Goal: Find specific page/section: Find specific page/section

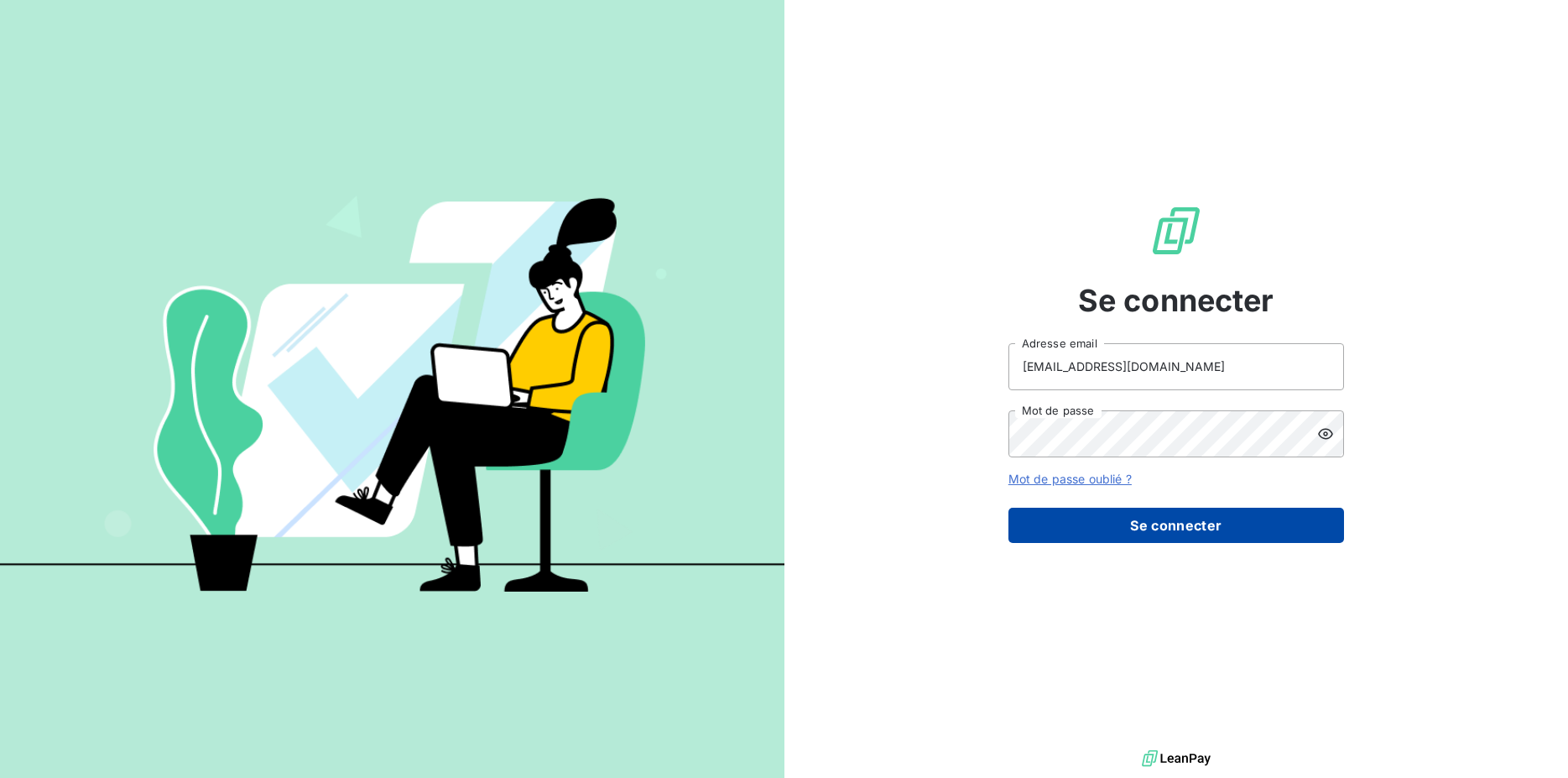
click at [1202, 530] on button "Se connecter" at bounding box center [1176, 525] width 336 height 35
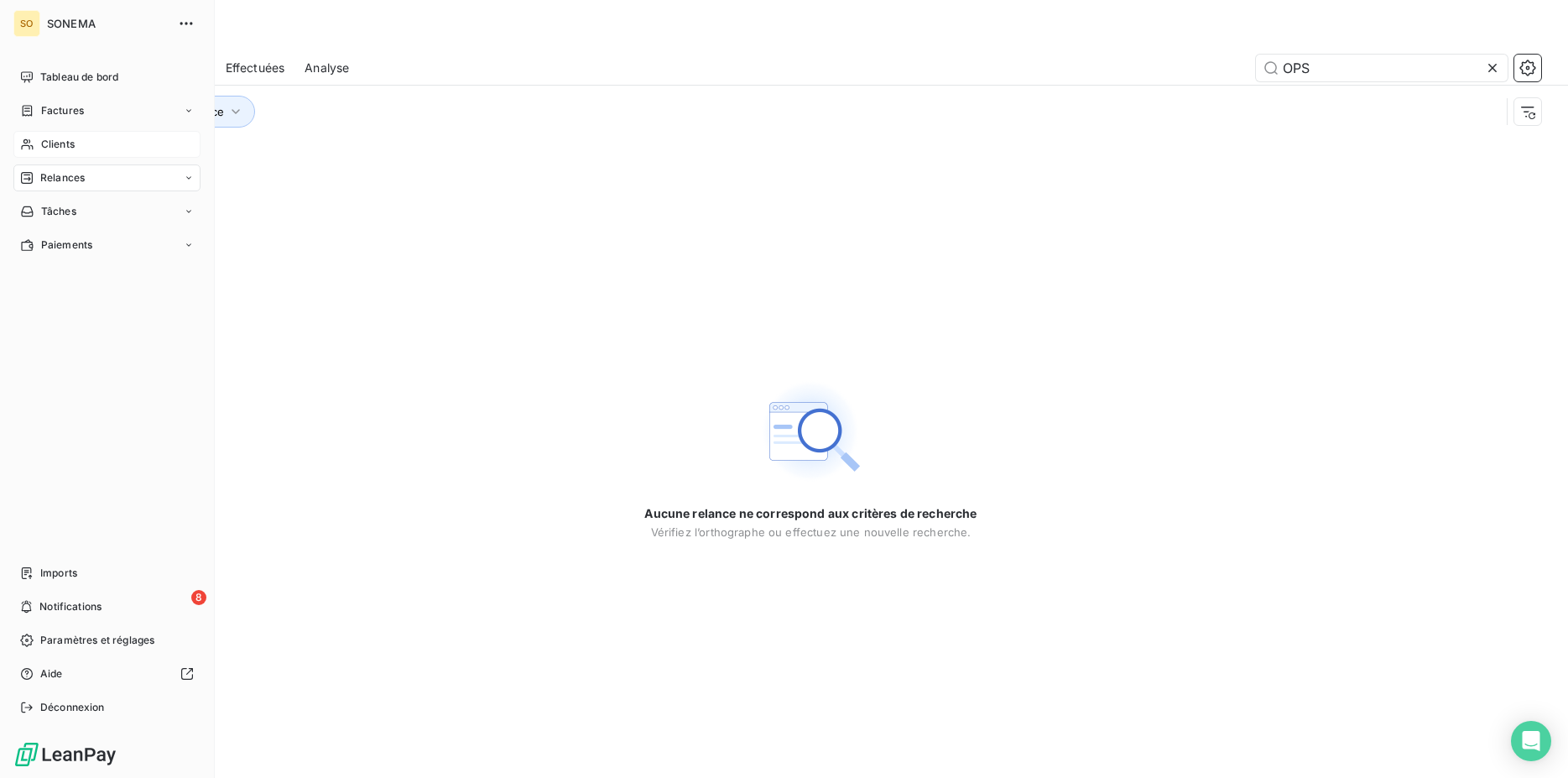
click at [58, 137] on div "Clients" at bounding box center [107, 145] width 187 height 27
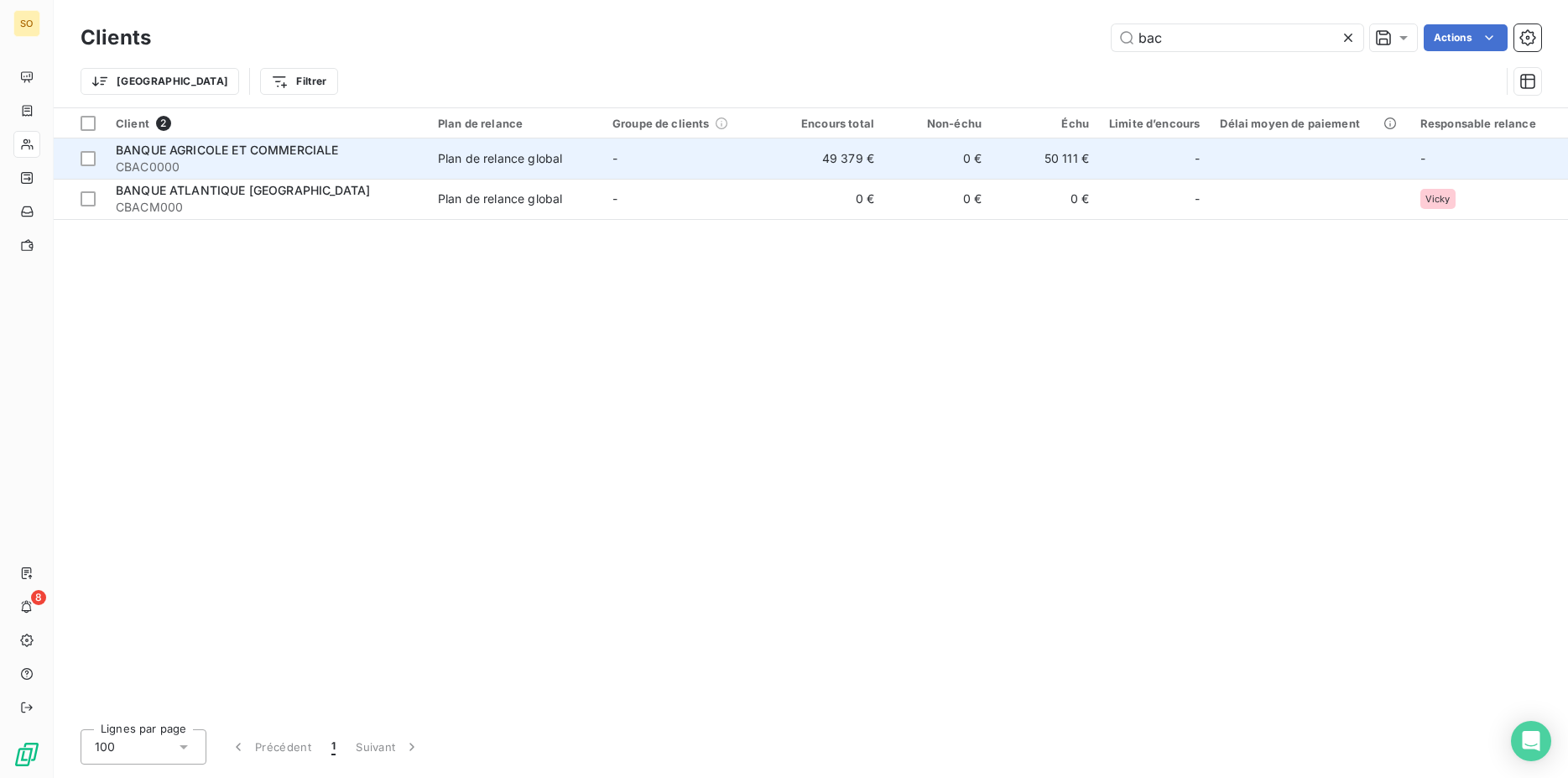
type input "bac"
click at [288, 153] on span "BANQUE AGRICOLE ET COMMERCIALE" at bounding box center [227, 150] width 223 height 14
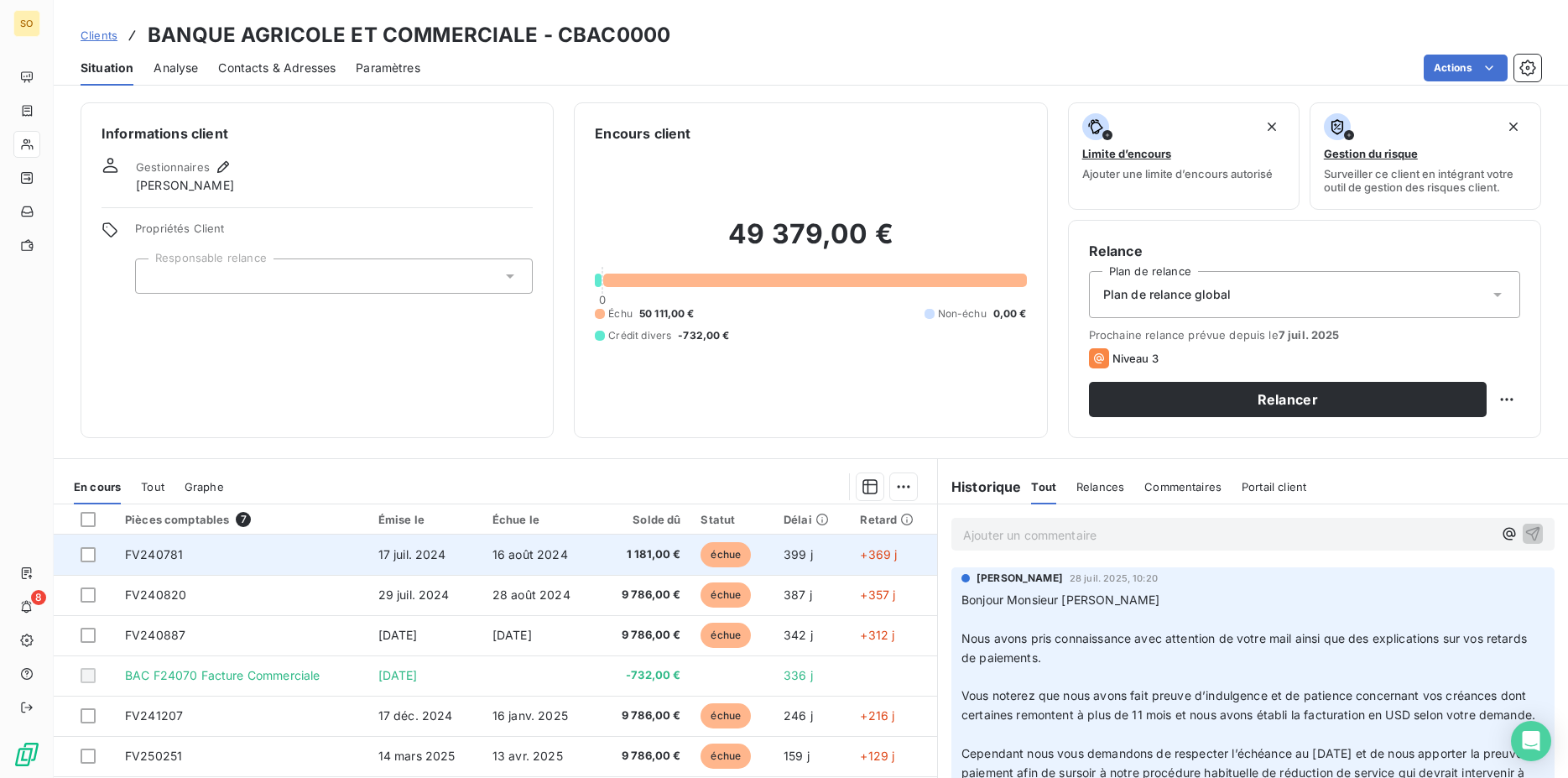
click at [157, 555] on span "FV240781" at bounding box center [154, 555] width 58 height 14
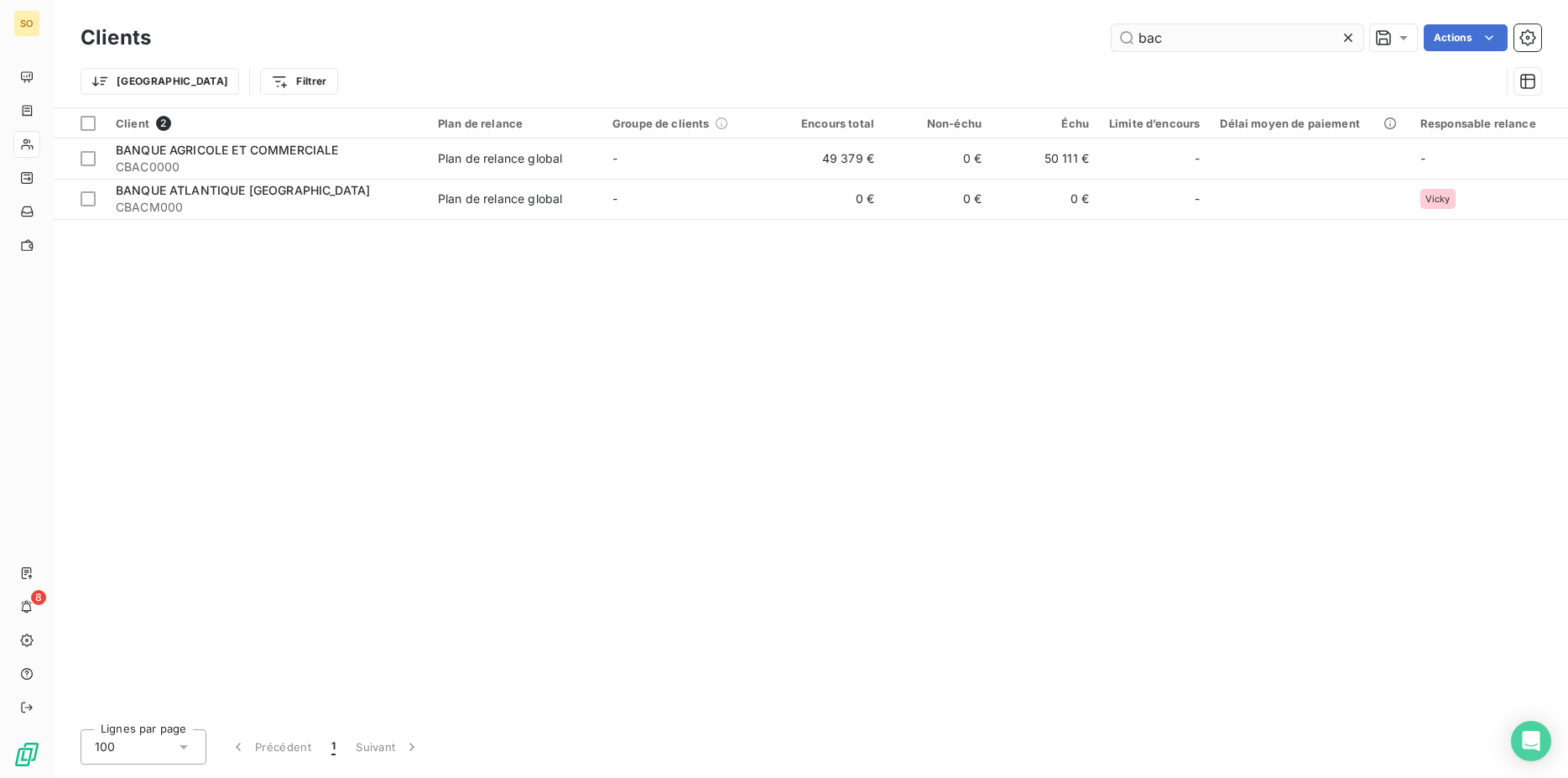
drag, startPoint x: 1182, startPoint y: 37, endPoint x: 977, endPoint y: 36, distance: 205.0
click at [1112, 36] on input "bac" at bounding box center [1238, 38] width 252 height 27
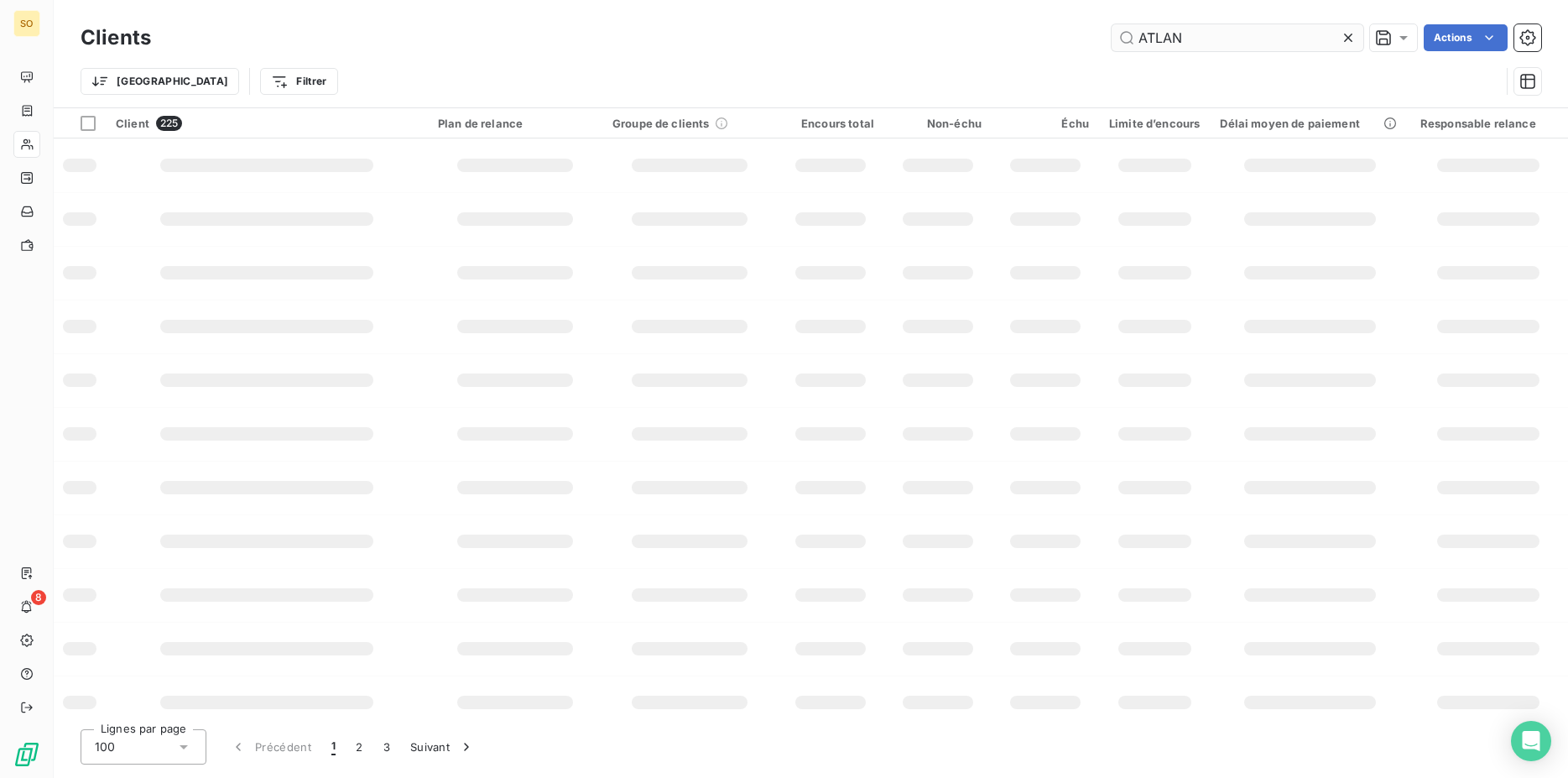
type input "ATLAN"
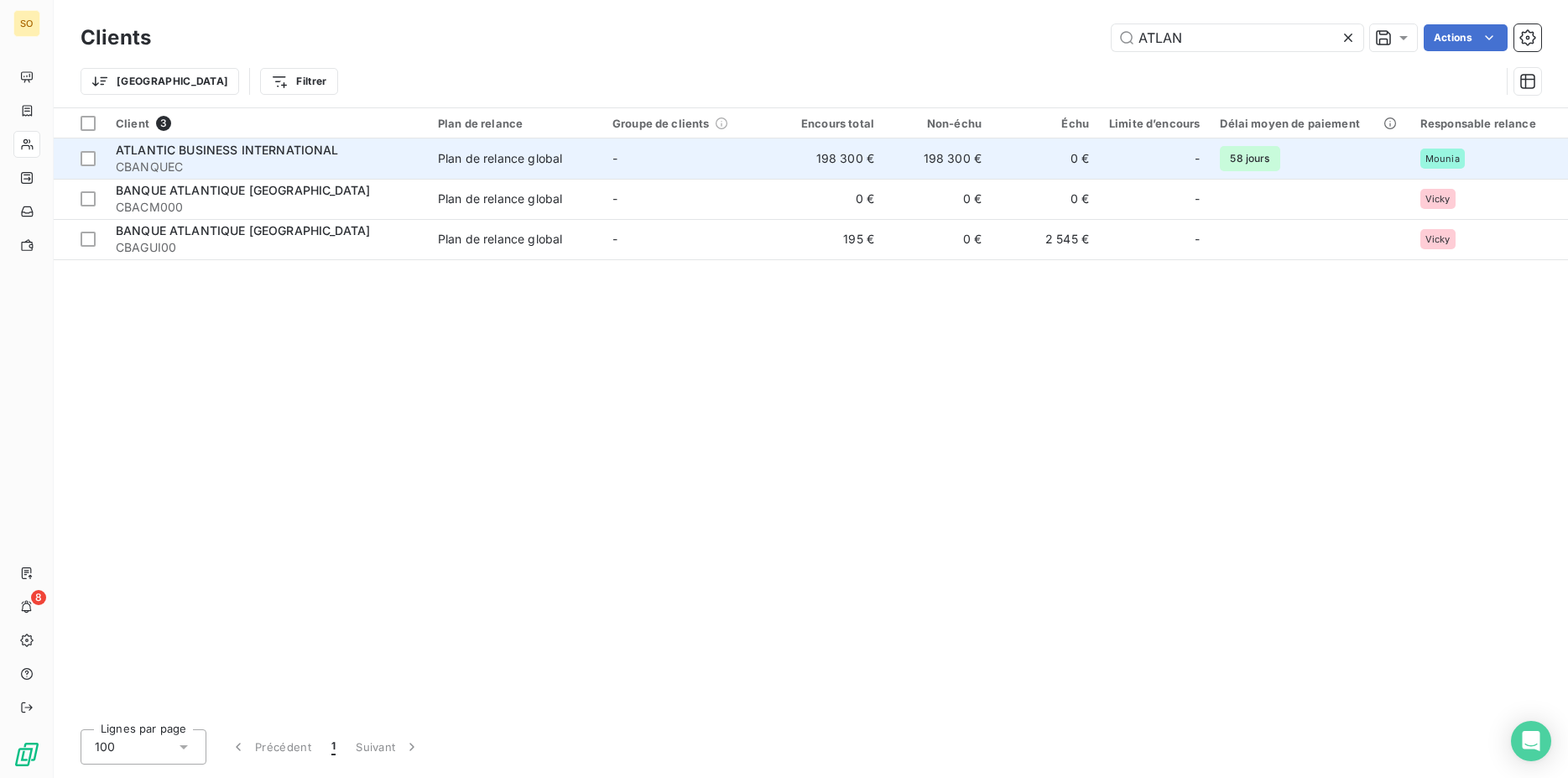
click at [199, 153] on span "ATLANTIC BUSINESS INTERNATIONAL" at bounding box center [227, 150] width 223 height 14
